Goal: Ask a question

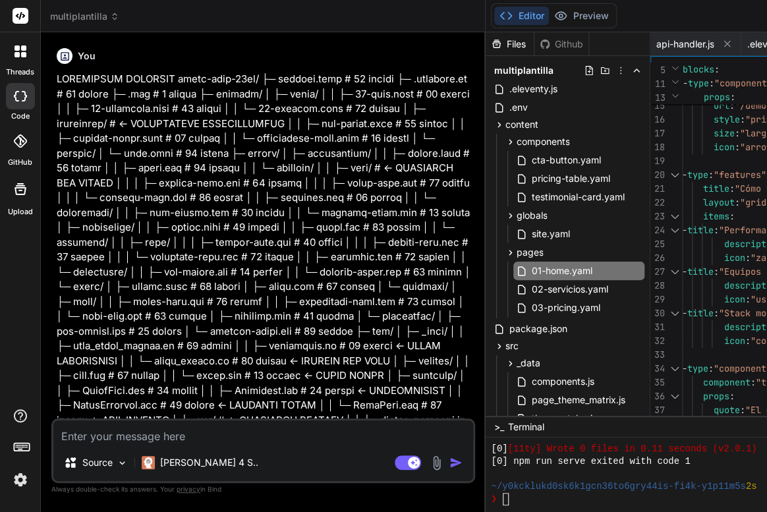
scroll to position [6429, 0]
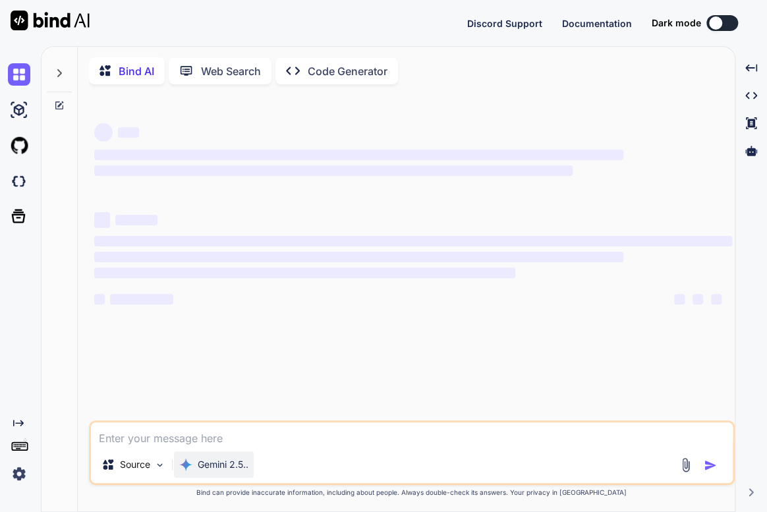
click at [239, 465] on p "Gemini 2.5.." at bounding box center [223, 464] width 51 height 13
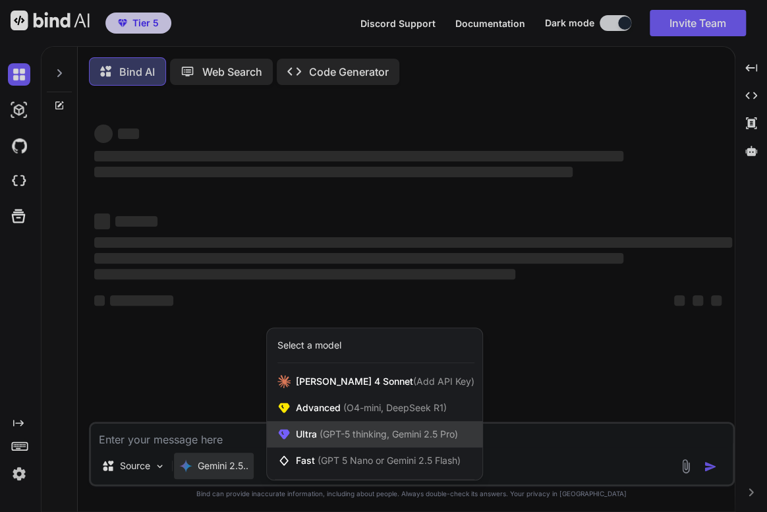
click at [364, 437] on span "(GPT-5 thinking, Gemini 2.5 Pro)" at bounding box center [387, 433] width 141 height 11
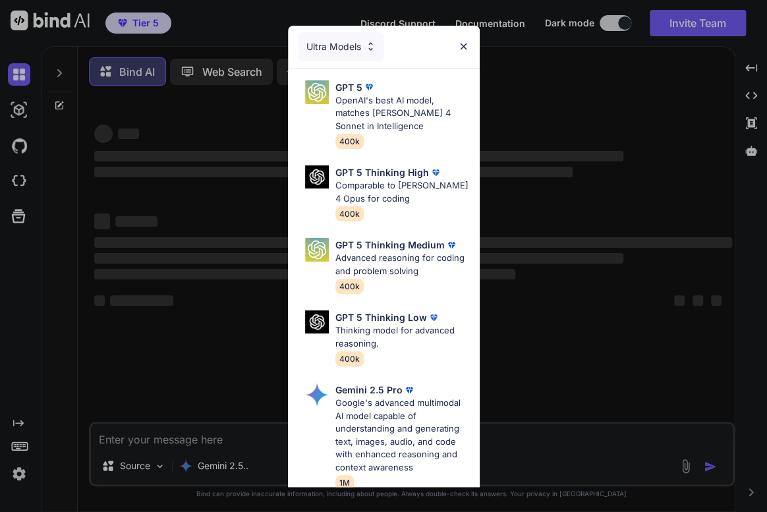
click at [237, 471] on div "Ultra Models GPT 5 OpenAI's best AI model, matches [PERSON_NAME] 4 Sonnet in In…" at bounding box center [383, 256] width 767 height 512
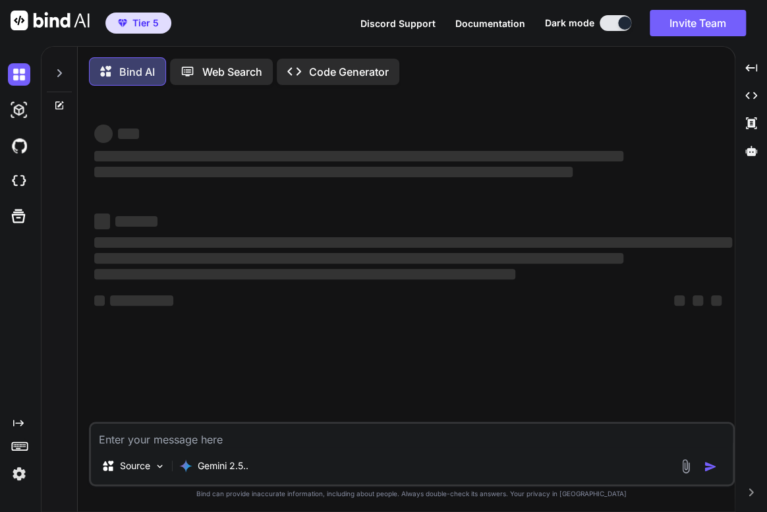
click at [237, 471] on p "Gemini 2.5.." at bounding box center [223, 465] width 51 height 13
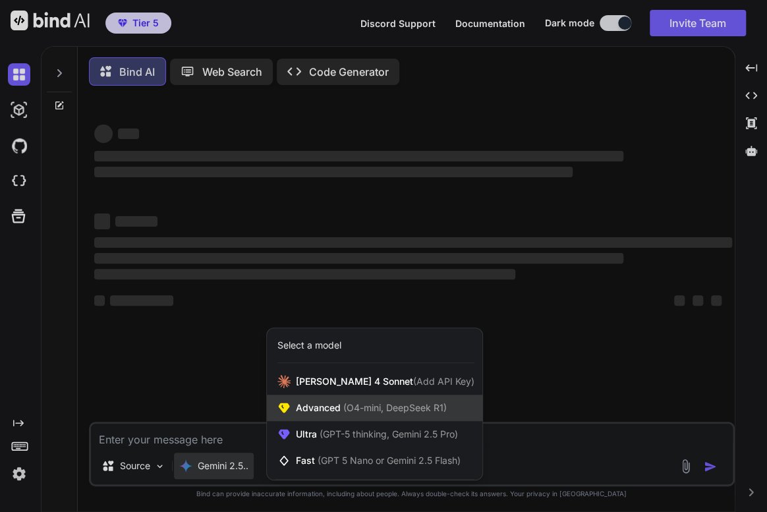
click at [301, 421] on div "Advanced (O4-mini, DeepSeek R1)" at bounding box center [375, 408] width 216 height 26
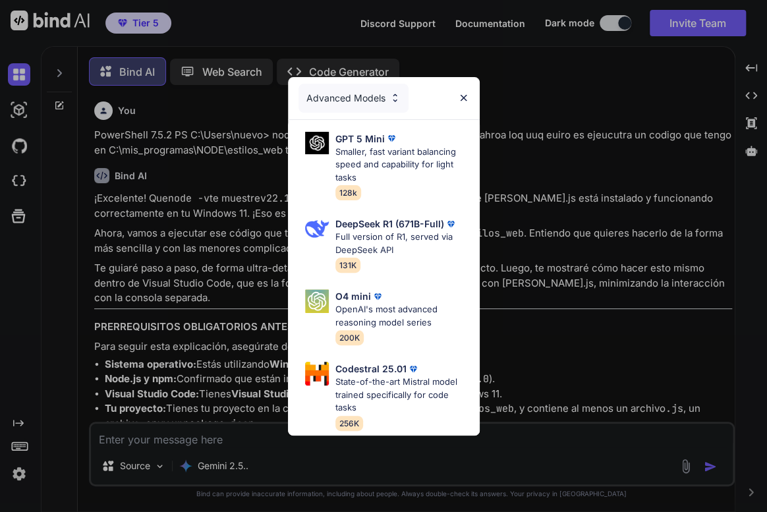
scroll to position [6, 0]
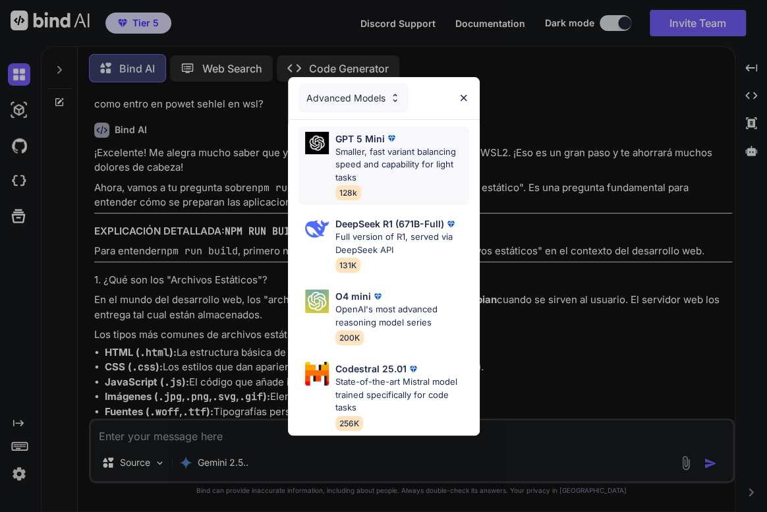
click at [355, 146] on p "Smaller, fast variant balancing speed and capability for light tasks" at bounding box center [402, 165] width 134 height 39
type textarea "x"
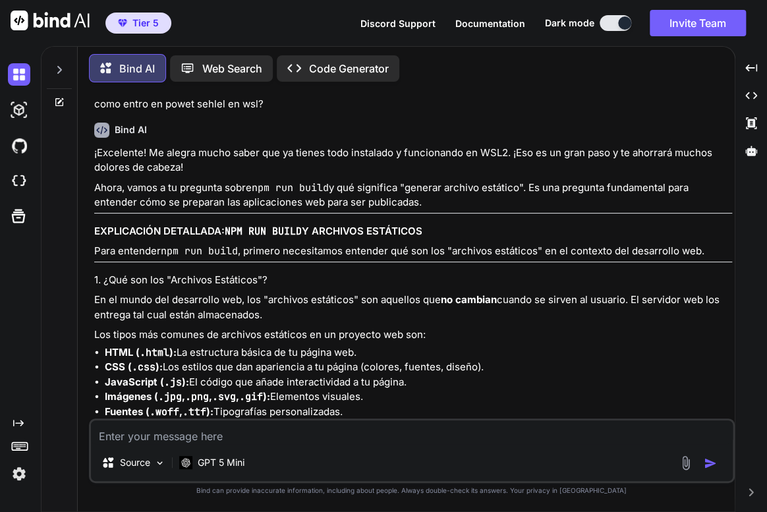
click at [272, 440] on textarea at bounding box center [412, 432] width 642 height 24
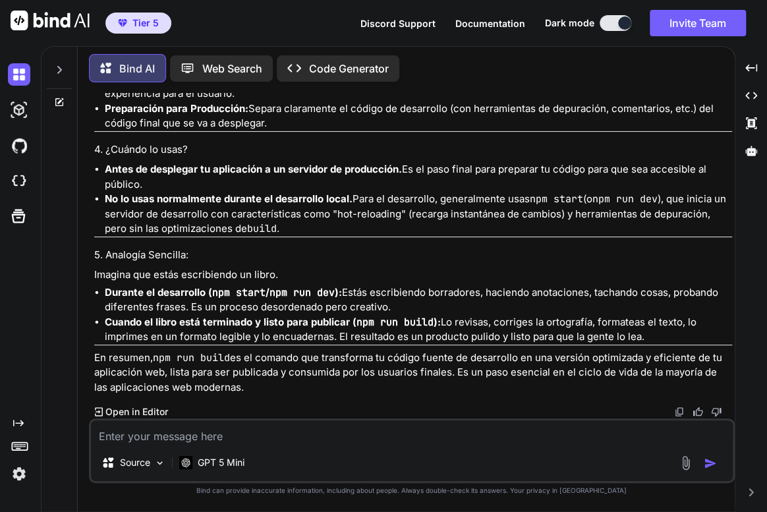
scroll to position [10156, 0]
click at [277, 442] on textarea at bounding box center [412, 432] width 642 height 24
type textarea "g"
type textarea "x"
type textarea "gr"
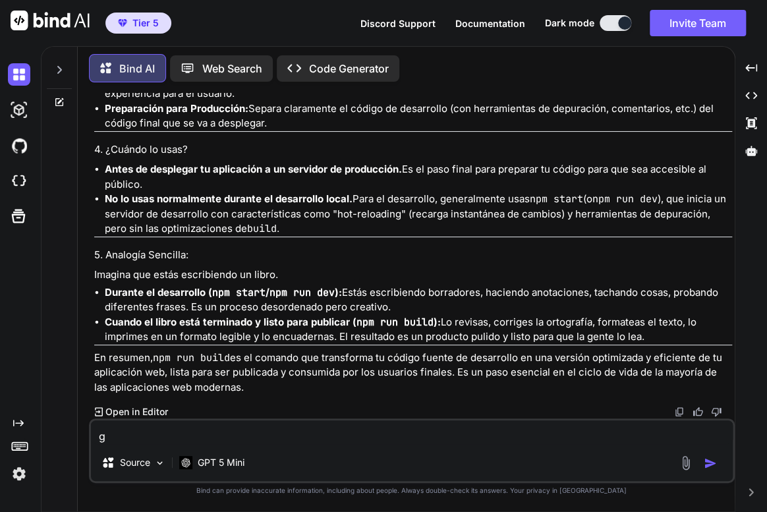
type textarea "x"
type textarea "gra"
type textarea "x"
type textarea "grac"
type textarea "x"
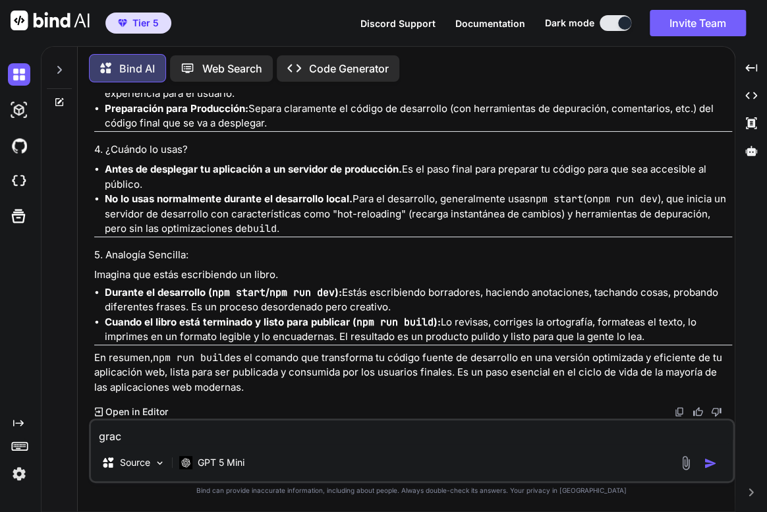
type textarea "graci"
type textarea "x"
type textarea "gracia"
type textarea "x"
type textarea "gracias"
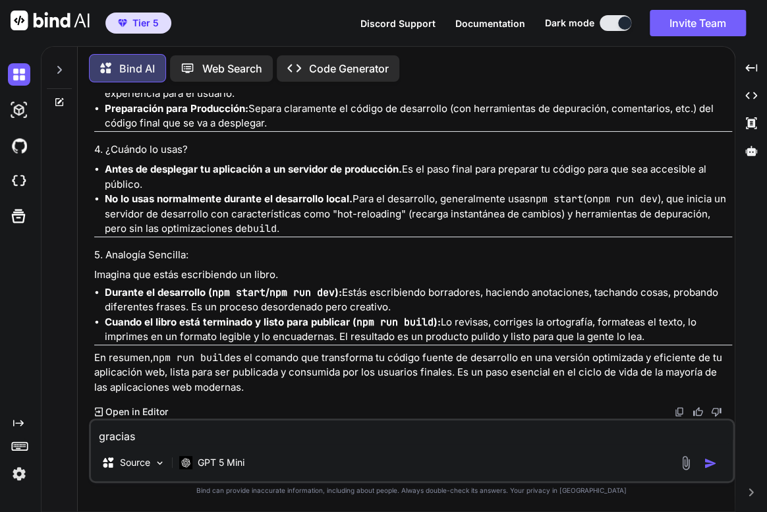
type textarea "x"
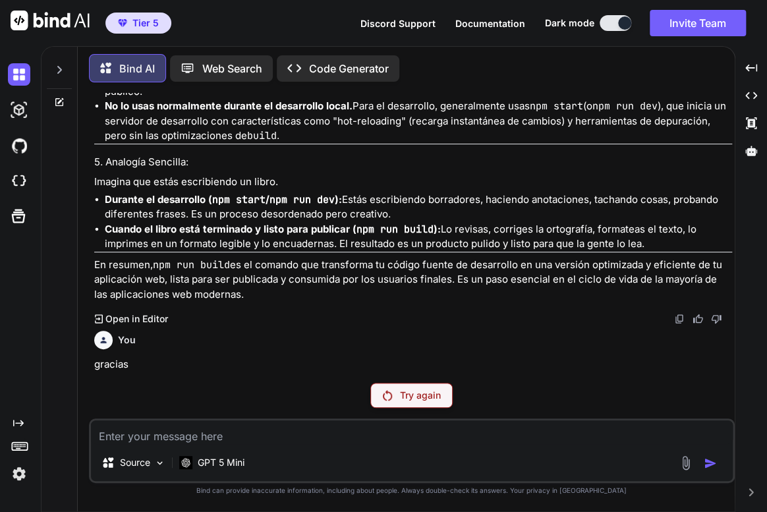
scroll to position [9114, 0]
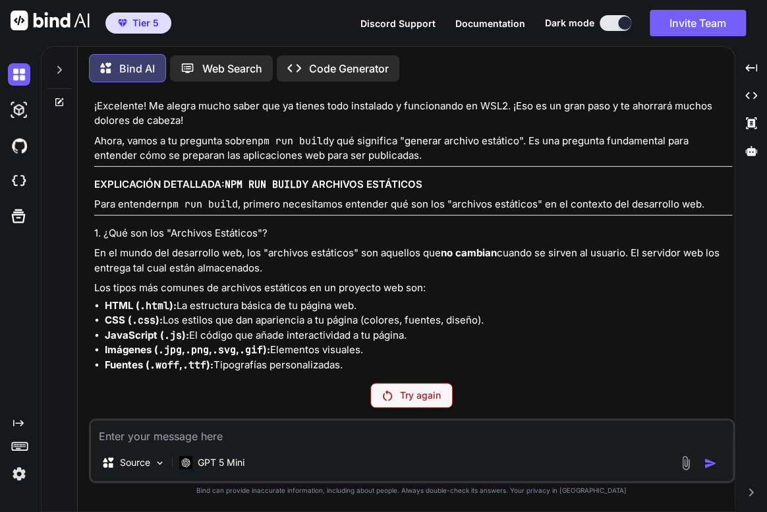
click at [415, 397] on p "Try again" at bounding box center [420, 395] width 41 height 13
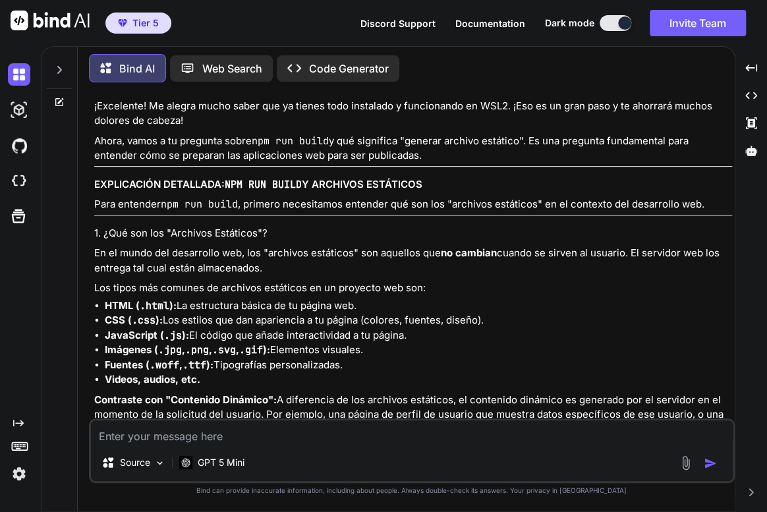
scroll to position [10295, 0]
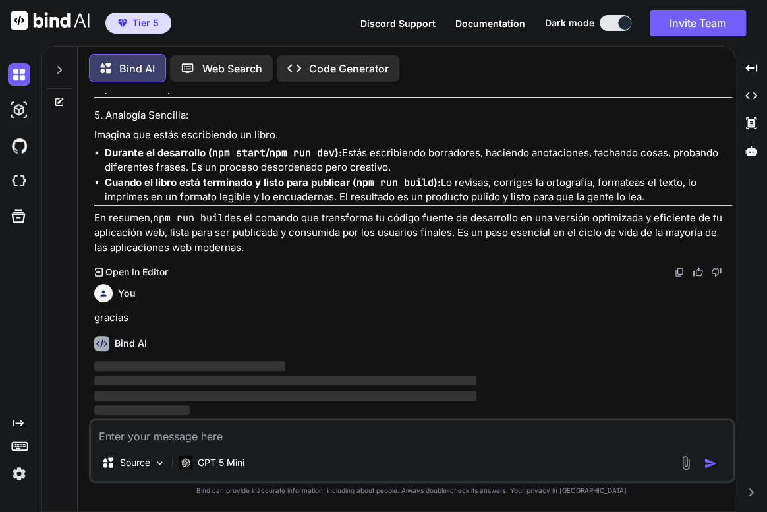
type textarea "x"
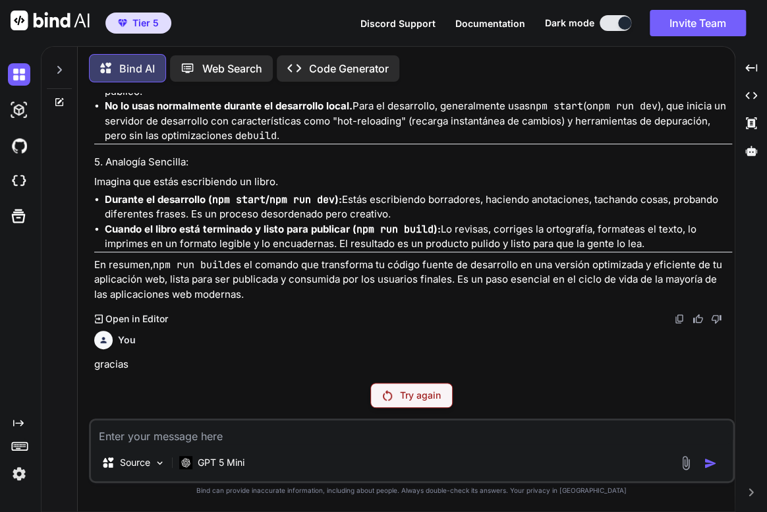
scroll to position [9114, 0]
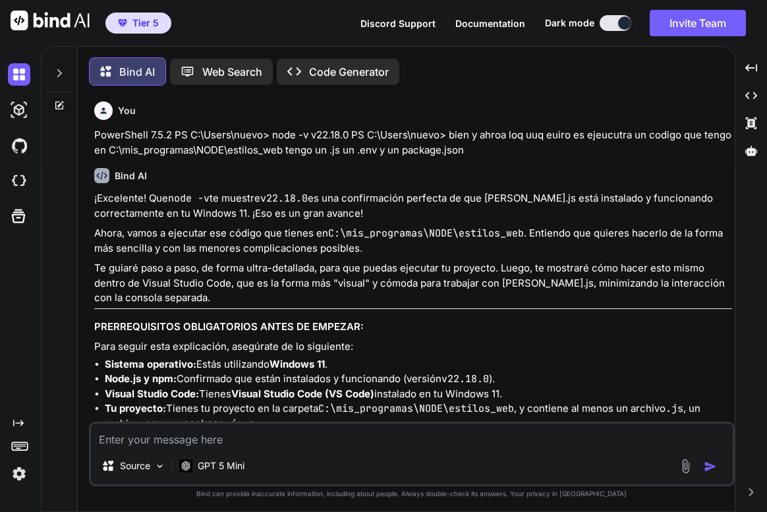
type textarea "x"
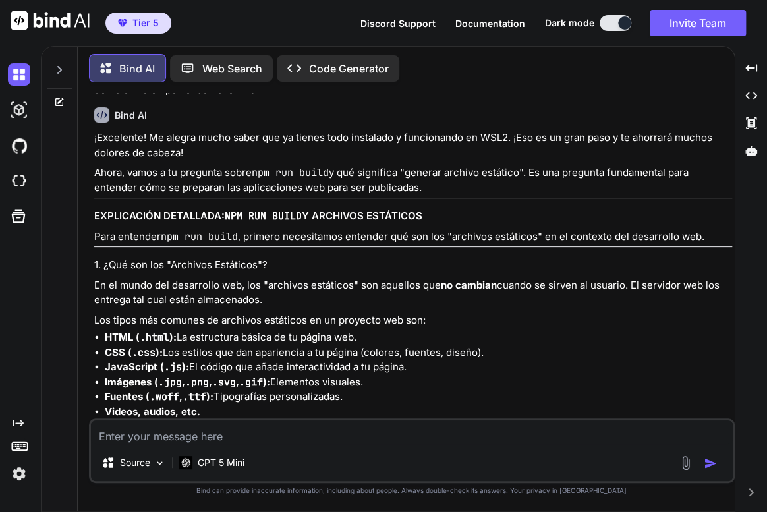
click at [22, 473] on img at bounding box center [19, 474] width 22 height 22
